Goal: Information Seeking & Learning: Check status

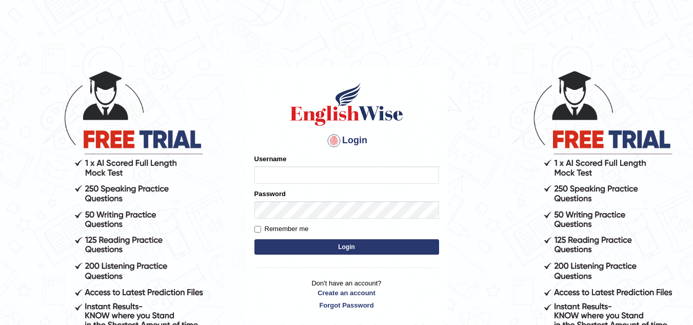
type input "jaspreet1991"
click at [304, 253] on button "Login" at bounding box center [346, 246] width 185 height 15
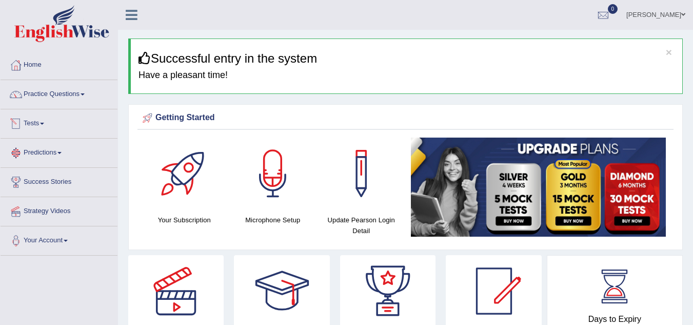
click at [42, 123] on link "Tests" at bounding box center [59, 122] width 117 height 26
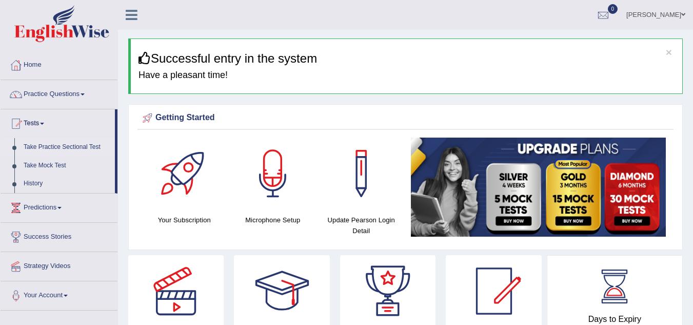
click at [52, 145] on link "Take Practice Sectional Test" at bounding box center [67, 147] width 96 height 18
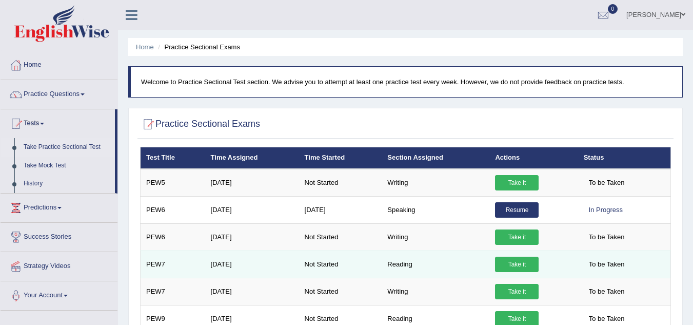
click at [510, 262] on link "Take it" at bounding box center [517, 263] width 44 height 15
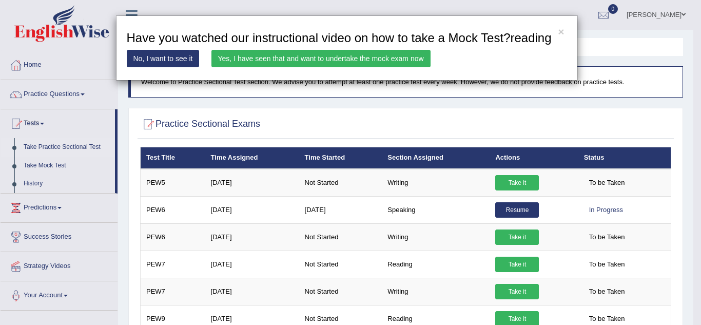
click at [358, 58] on link "Yes, I have seen that and want to undertake the mock exam now" at bounding box center [320, 58] width 219 height 17
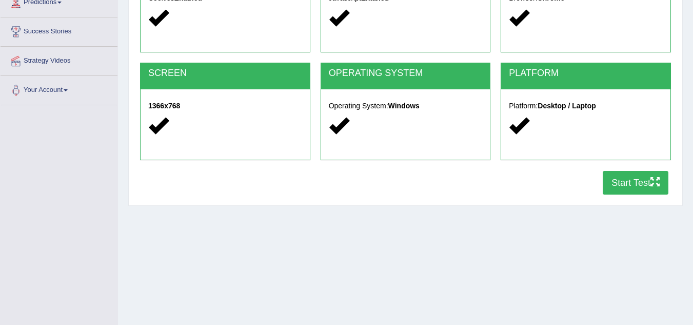
scroll to position [157, 0]
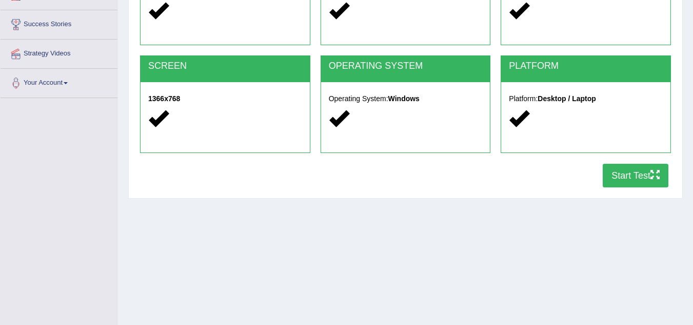
click at [627, 178] on button "Start Test" at bounding box center [636, 176] width 66 height 24
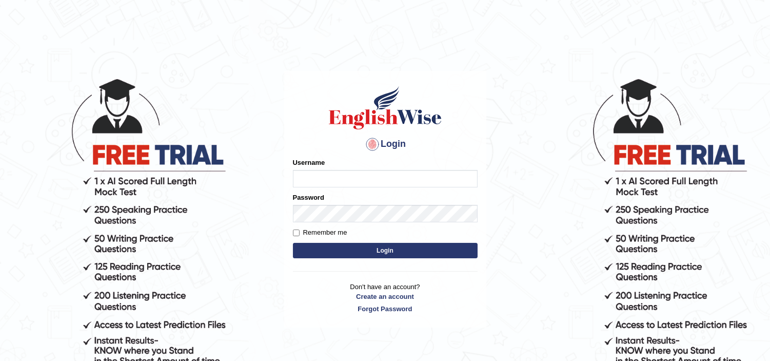
click at [308, 180] on input "Username" at bounding box center [385, 178] width 185 height 17
type input "jaspreet1991"
click at [361, 258] on button "Login" at bounding box center [385, 250] width 185 height 15
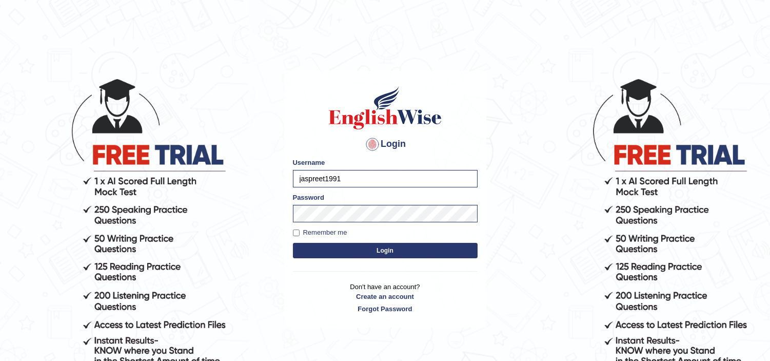
click at [362, 253] on button "Login" at bounding box center [385, 250] width 185 height 15
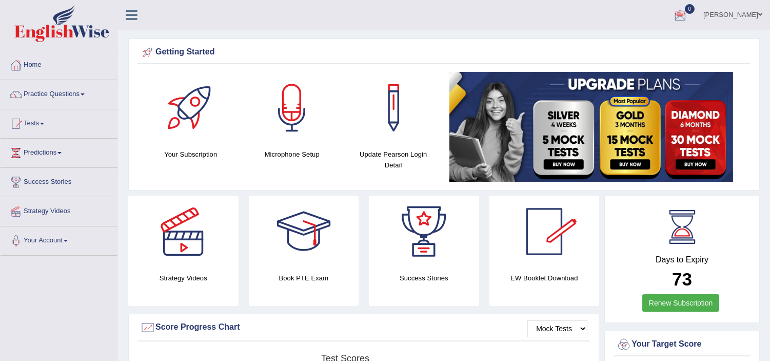
click at [688, 15] on div at bounding box center [679, 15] width 15 height 15
click at [638, 39] on strong "See All Alerts" at bounding box center [615, 43] width 46 height 8
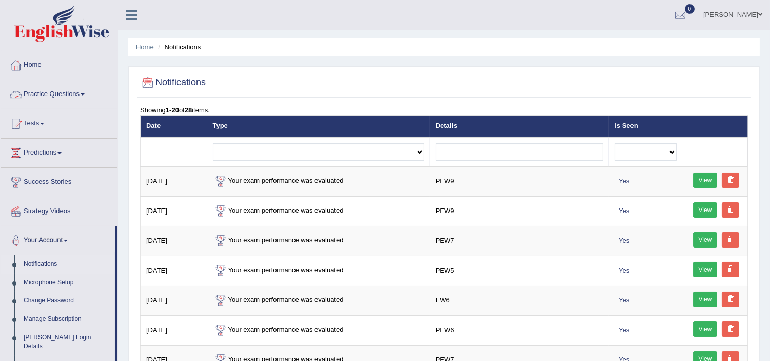
click at [60, 94] on link "Practice Questions" at bounding box center [59, 93] width 117 height 26
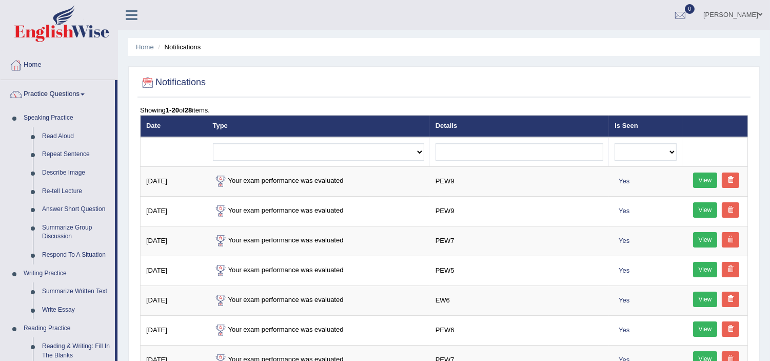
click at [82, 93] on link "Practice Questions" at bounding box center [58, 93] width 114 height 26
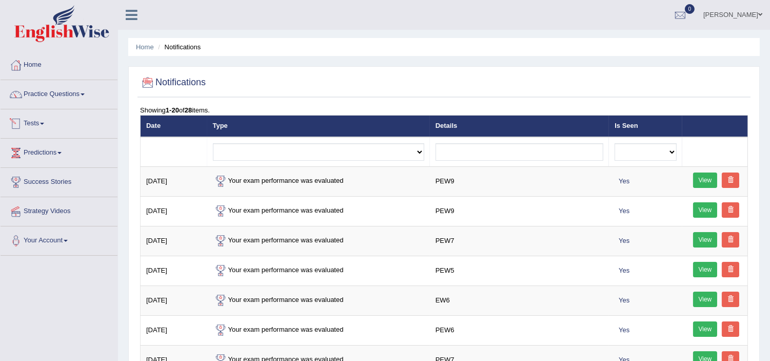
click at [44, 132] on link "Tests" at bounding box center [59, 122] width 117 height 26
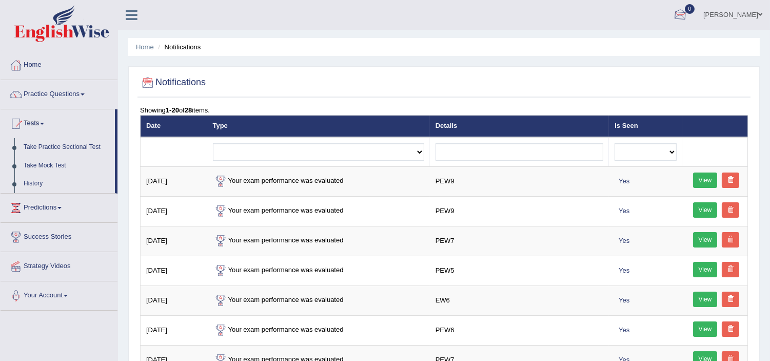
click at [688, 14] on div at bounding box center [679, 15] width 15 height 15
click at [54, 144] on link "Take Practice Sectional Test" at bounding box center [67, 147] width 96 height 18
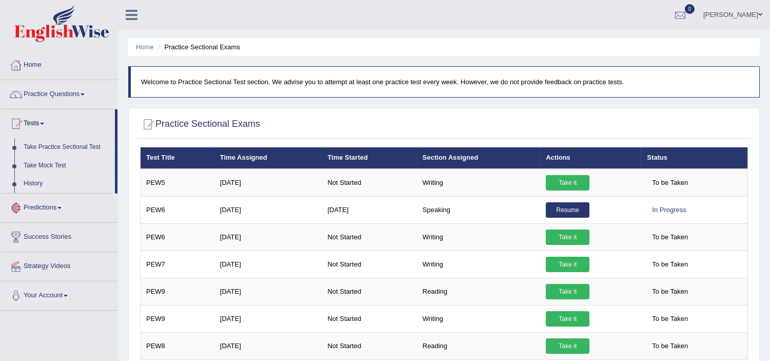
click at [28, 180] on link "History" at bounding box center [67, 183] width 96 height 18
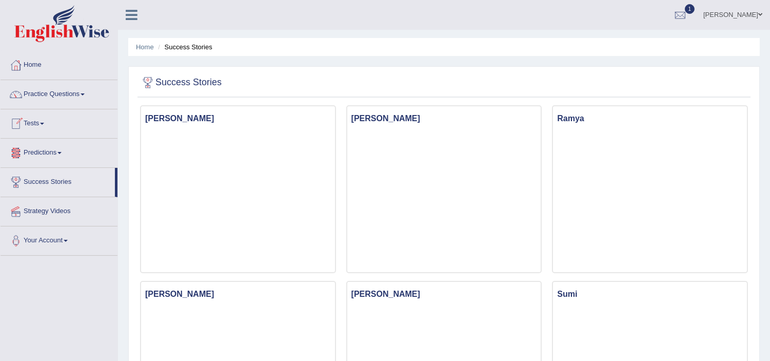
click at [36, 131] on link "Tests" at bounding box center [59, 122] width 117 height 26
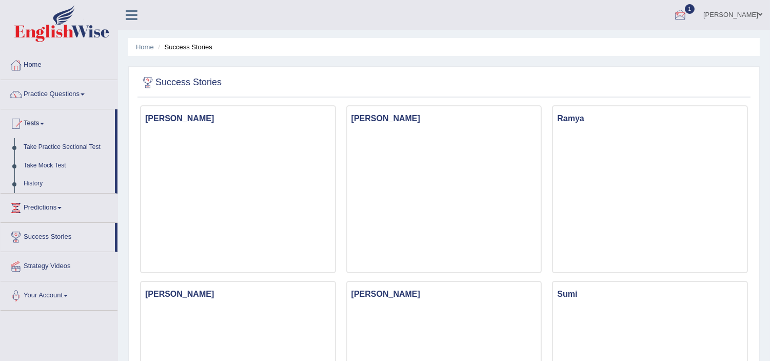
click at [688, 14] on div at bounding box center [679, 15] width 15 height 15
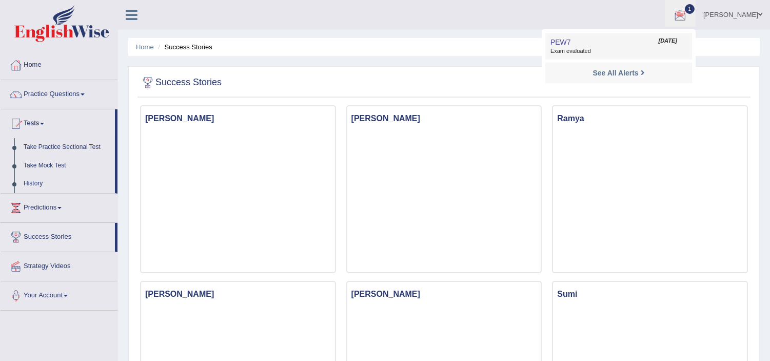
click at [637, 48] on span "Exam evaluated" at bounding box center [618, 51] width 136 height 8
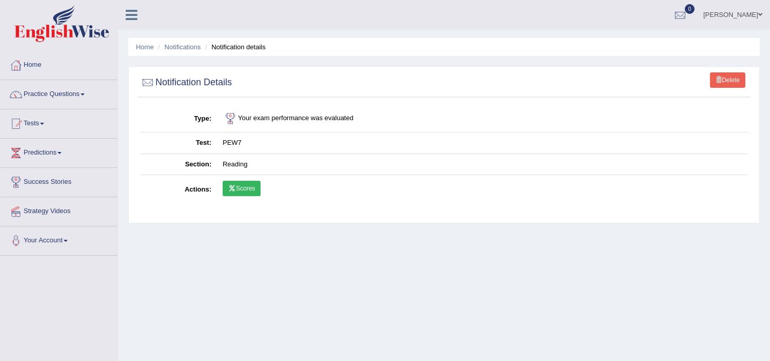
click at [233, 183] on link "Scores" at bounding box center [242, 188] width 38 height 15
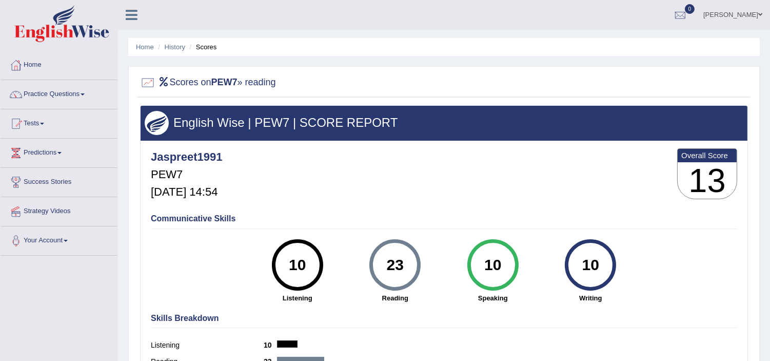
click at [768, 353] on div "Home History Scores Scores on PEW7 » reading English Wise | PEW7 | SCORE REPORT…" at bounding box center [444, 256] width 652 height 513
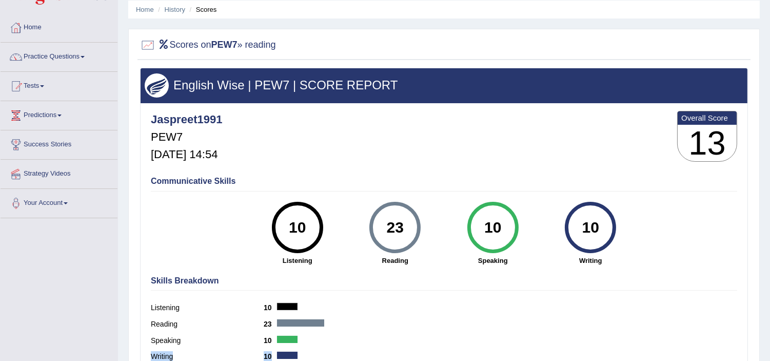
scroll to position [45, 0]
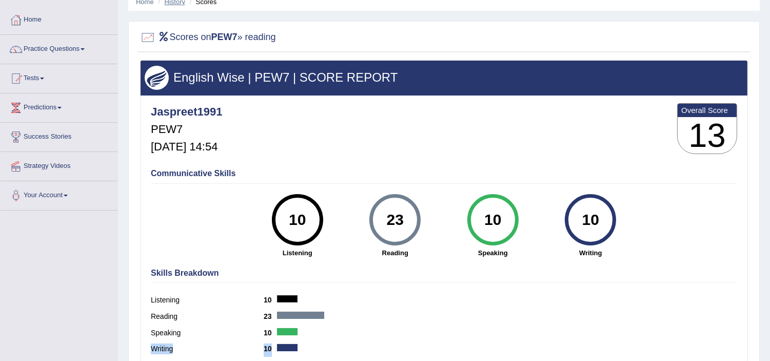
click at [175, 4] on link "History" at bounding box center [175, 2] width 21 height 8
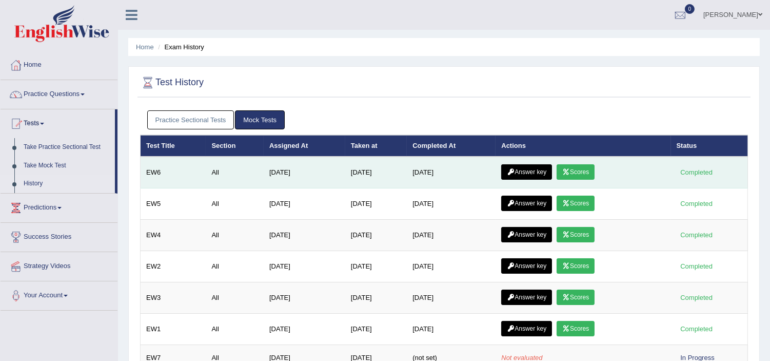
click at [519, 171] on link "Answer key" at bounding box center [526, 171] width 51 height 15
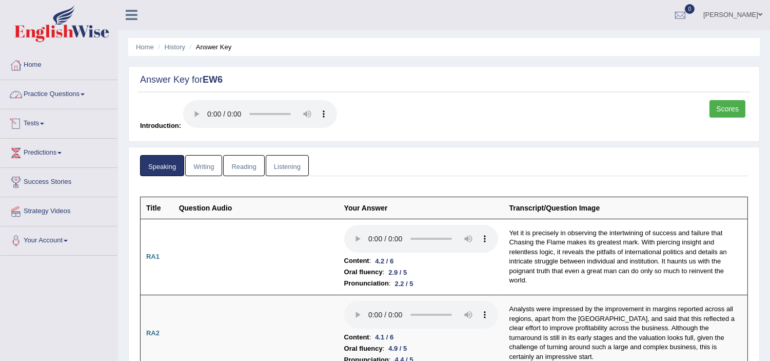
click at [43, 91] on link "Practice Questions" at bounding box center [59, 93] width 117 height 26
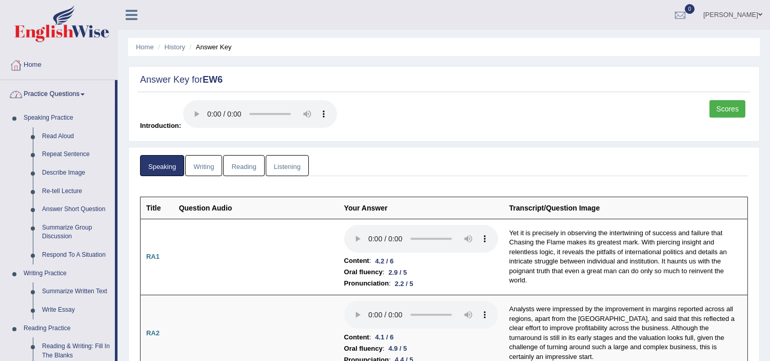
click at [85, 92] on link "Practice Questions" at bounding box center [58, 93] width 114 height 26
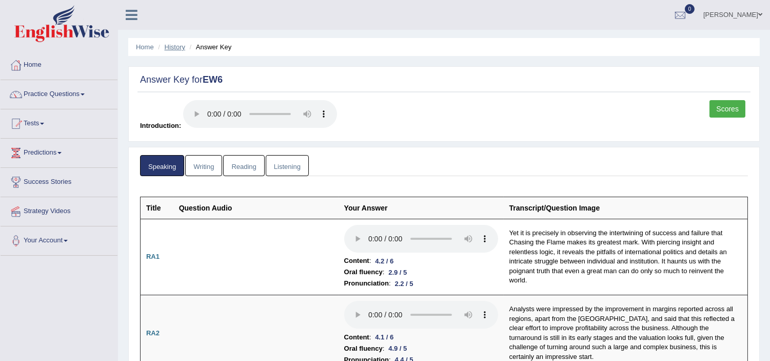
click at [168, 47] on link "History" at bounding box center [175, 47] width 21 height 8
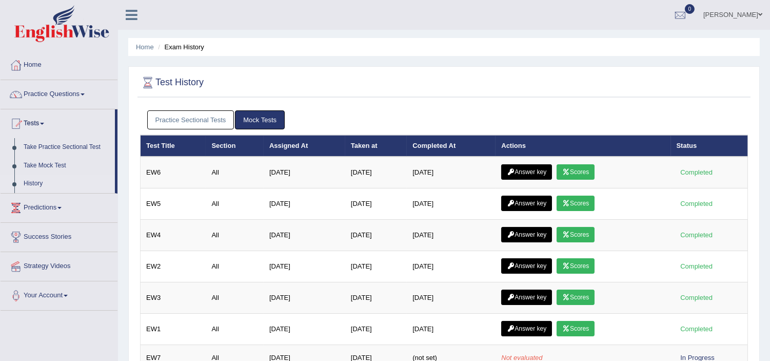
click at [213, 121] on link "Practice Sectional Tests" at bounding box center [190, 119] width 87 height 19
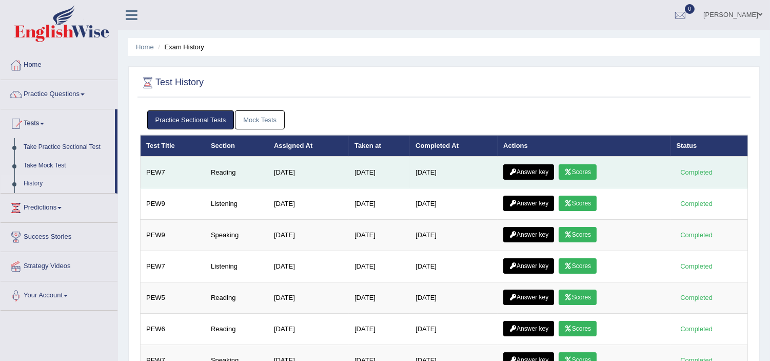
click at [530, 166] on link "Answer key" at bounding box center [528, 171] width 51 height 15
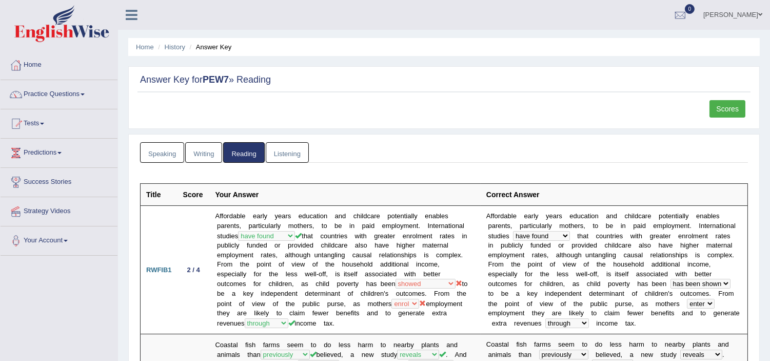
click at [725, 110] on link "Scores" at bounding box center [727, 108] width 36 height 17
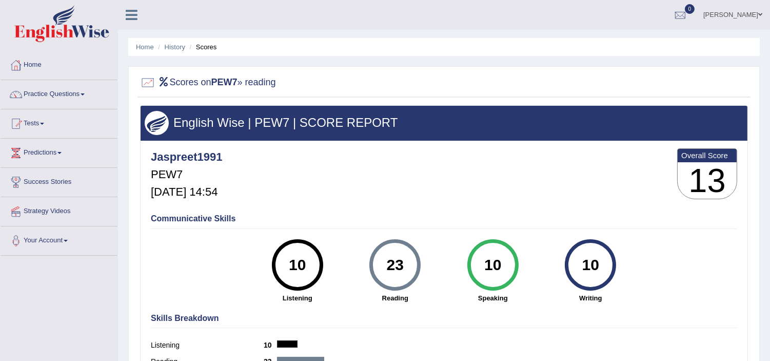
click at [760, 14] on span at bounding box center [760, 14] width 4 height 7
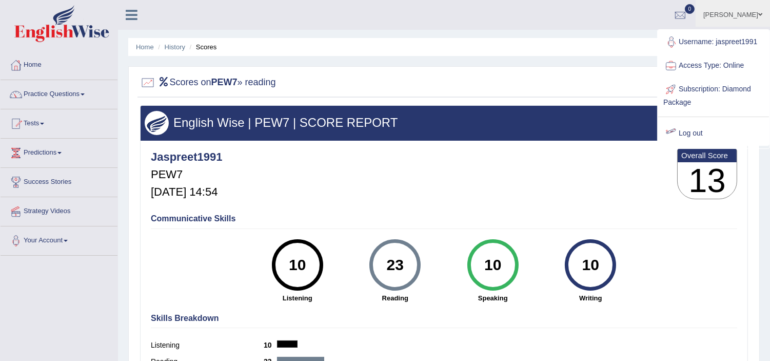
click at [694, 135] on link "Log out" at bounding box center [713, 134] width 111 height 24
